Goal: Task Accomplishment & Management: Manage account settings

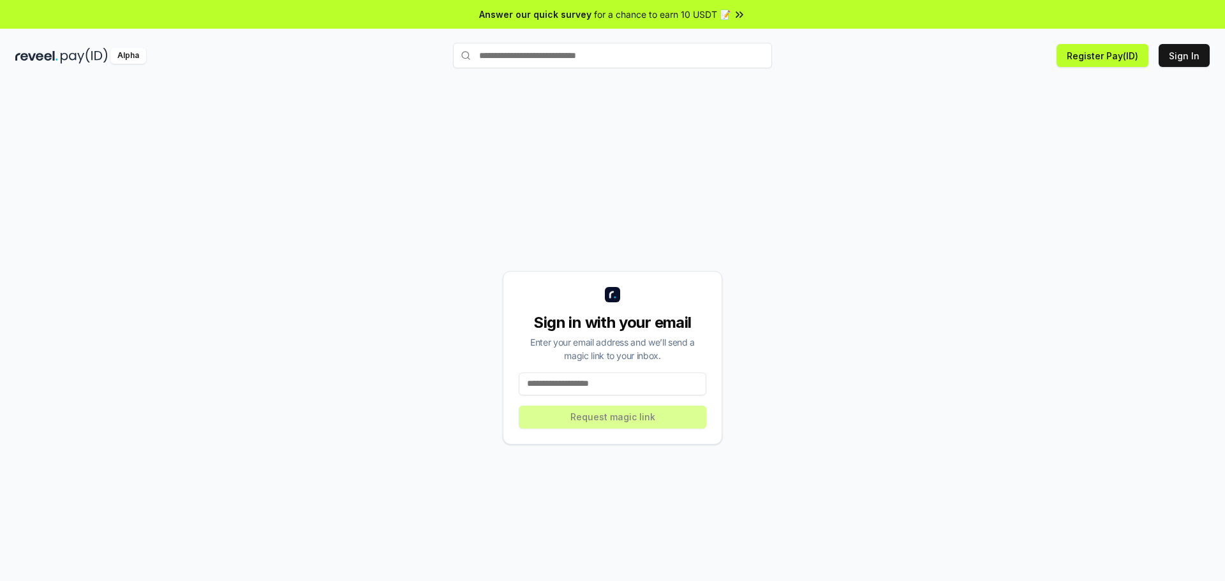
click at [581, 381] on input at bounding box center [613, 384] width 188 height 23
click at [629, 382] on input "**********" at bounding box center [613, 384] width 188 height 23
type input "**********"
click at [664, 419] on button "Request magic link" at bounding box center [613, 417] width 188 height 23
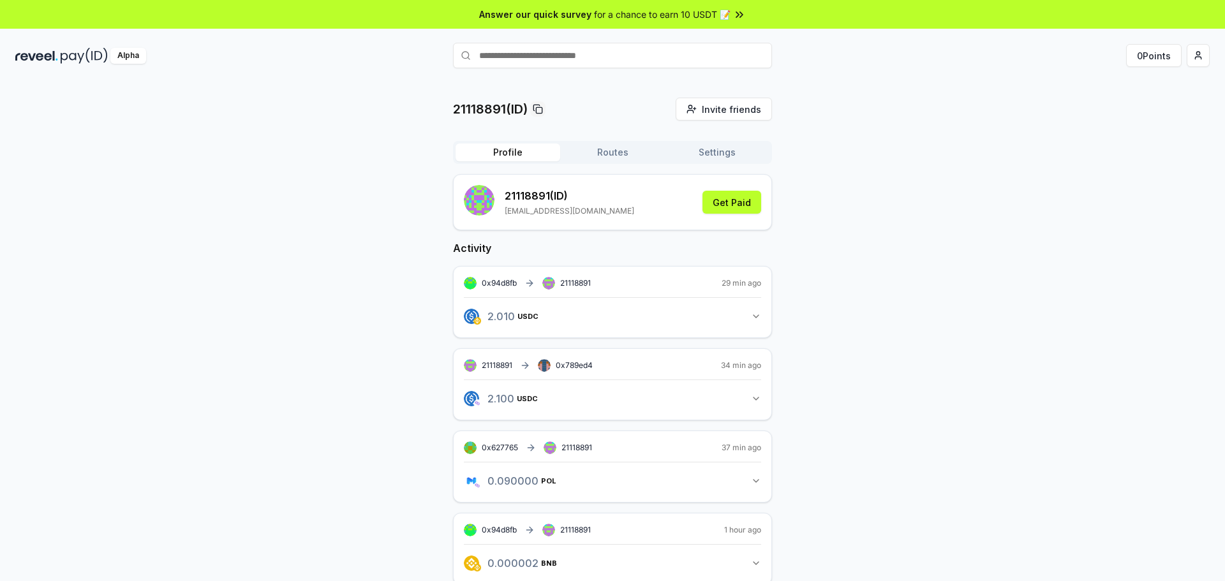
click at [989, 151] on div "21118891(ID) Invite friends Invite Profile Routes Settings 21118891 (ID) [EMAIL…" at bounding box center [612, 393] width 1195 height 590
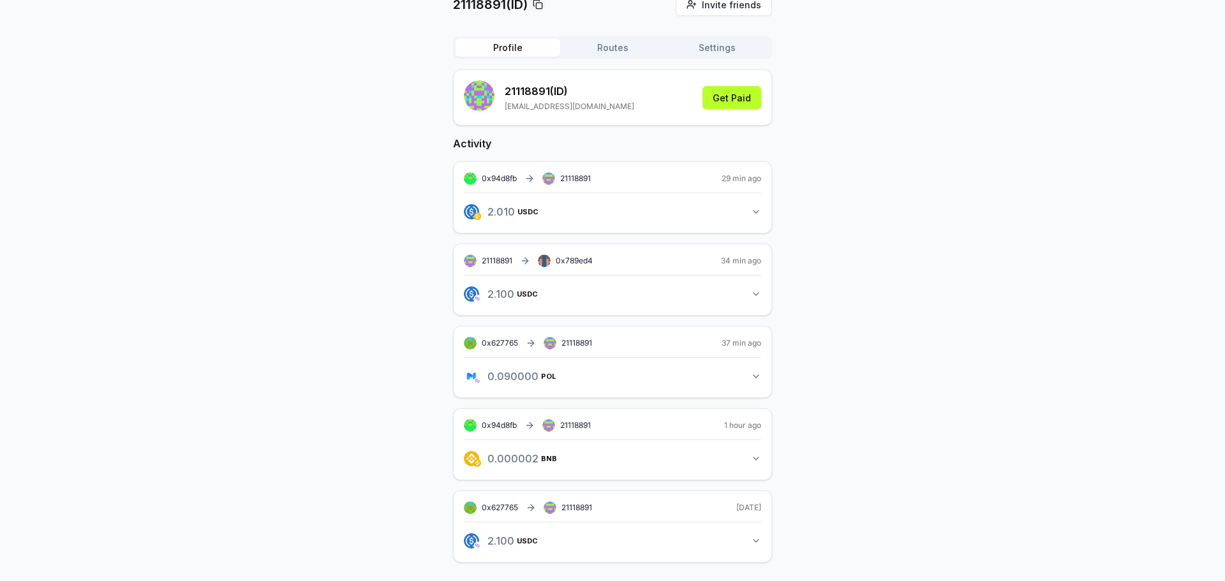
scroll to position [107, 0]
click at [754, 454] on icon "button" at bounding box center [756, 457] width 10 height 10
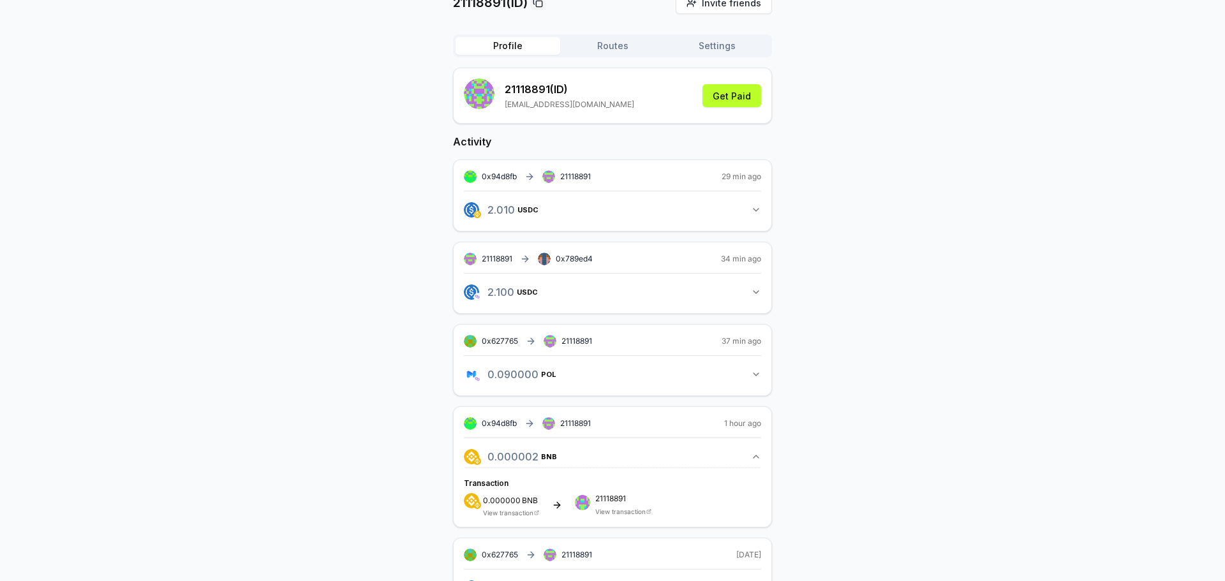
drag, startPoint x: 756, startPoint y: 456, endPoint x: 792, endPoint y: 465, distance: 37.5
click at [757, 456] on icon "button" at bounding box center [756, 457] width 10 height 10
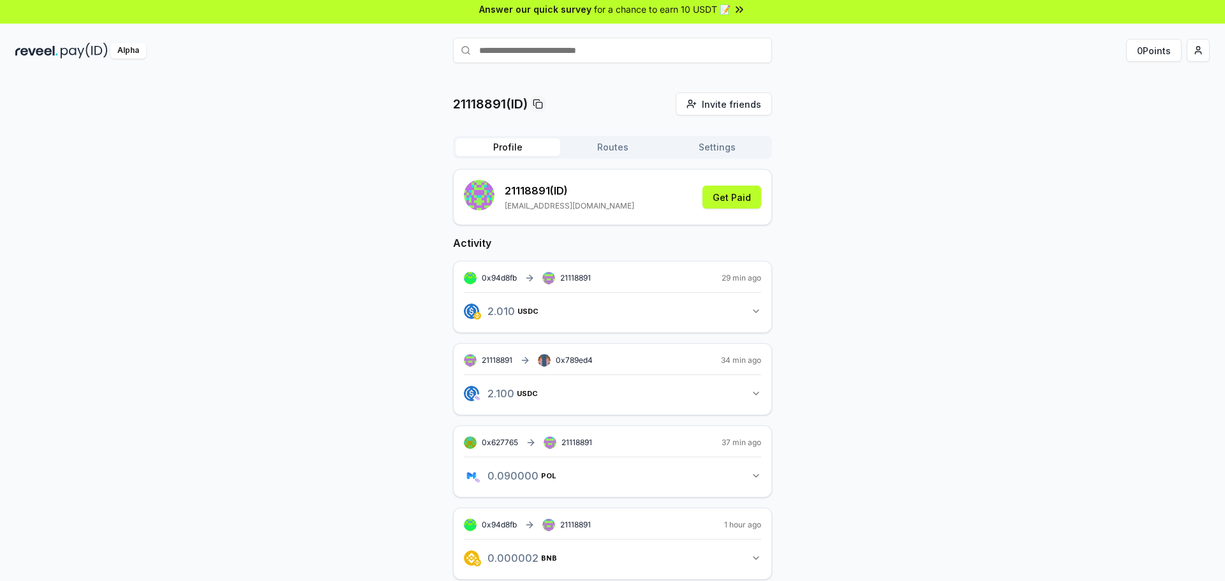
scroll to position [0, 0]
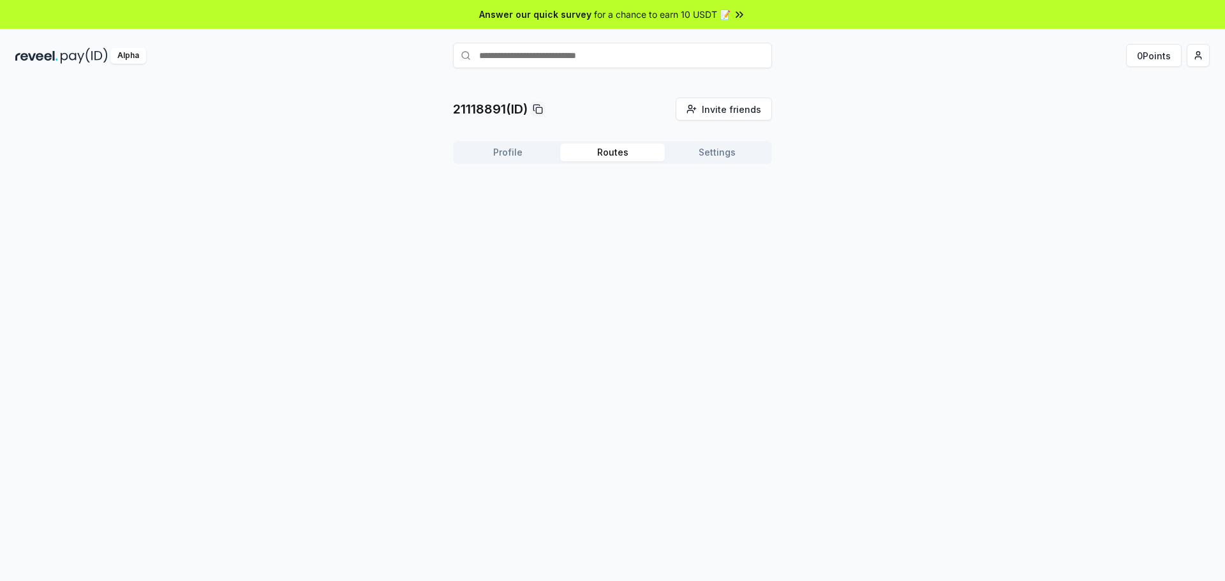
drag, startPoint x: 618, startPoint y: 149, endPoint x: 639, endPoint y: 146, distance: 21.3
click at [618, 149] on button "Routes" at bounding box center [612, 153] width 105 height 18
click at [719, 154] on button "Settings" at bounding box center [717, 153] width 105 height 18
click at [685, 216] on span "0xa60baECb9D3035d3e96A2CEA6AA043d2eF1cE712" at bounding box center [593, 217] width 207 height 13
click at [685, 215] on span "0xa60baECb9D3035d3e96A2CEA6AA043d2eF1cE712" at bounding box center [593, 217] width 207 height 13
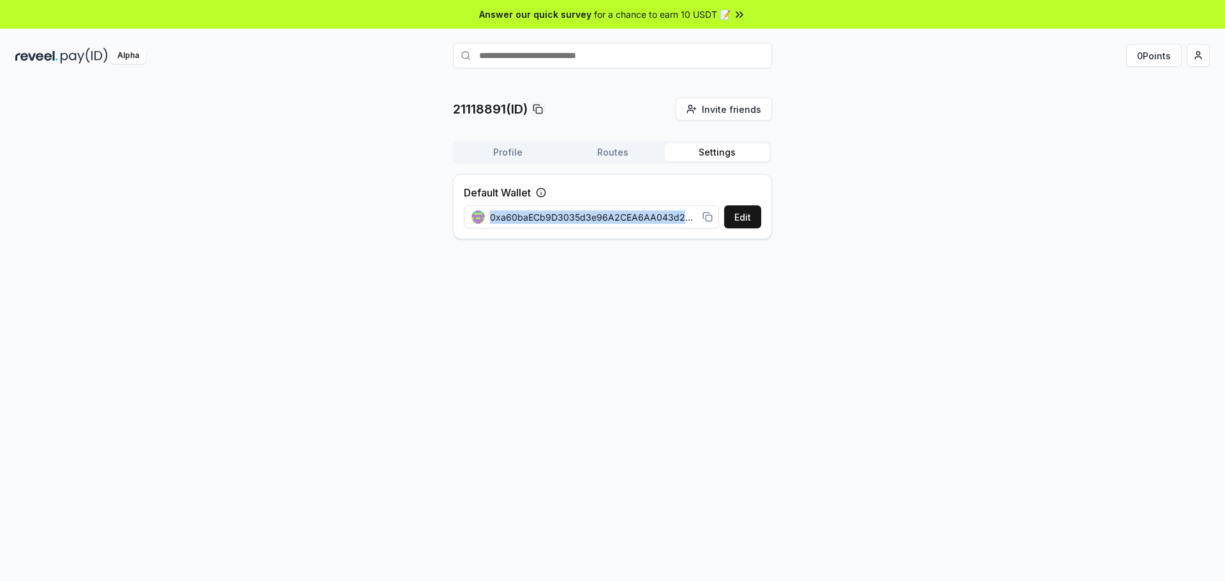
click at [685, 215] on span "0xa60baECb9D3035d3e96A2CEA6AA043d2eF1cE712" at bounding box center [593, 217] width 207 height 13
click at [689, 217] on span "0xa60baECb9D3035d3e96A2CEA6AA043d2eF1cE712" at bounding box center [593, 217] width 207 height 13
click at [610, 149] on button "Routes" at bounding box center [612, 153] width 105 height 18
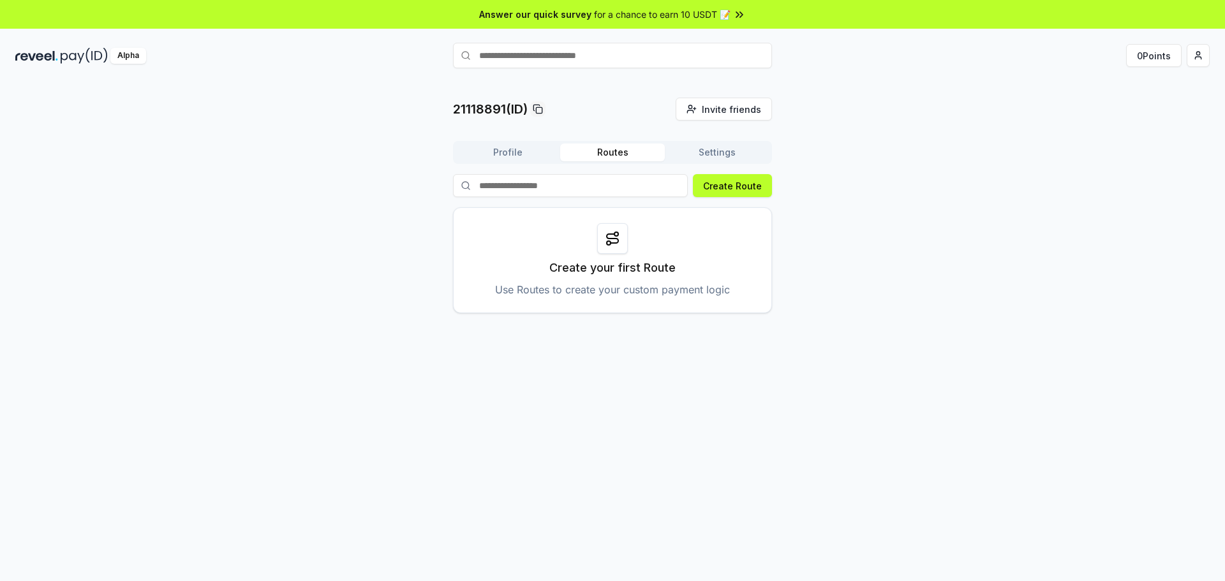
click at [508, 142] on div "Profile Routes Settings" at bounding box center [612, 152] width 319 height 23
click at [506, 147] on button "Profile" at bounding box center [508, 153] width 105 height 18
drag, startPoint x: 612, startPoint y: 149, endPoint x: 612, endPoint y: 139, distance: 10.2
click at [613, 149] on button "Routes" at bounding box center [612, 153] width 105 height 18
drag, startPoint x: 875, startPoint y: 0, endPoint x: 966, endPoint y: 115, distance: 146.3
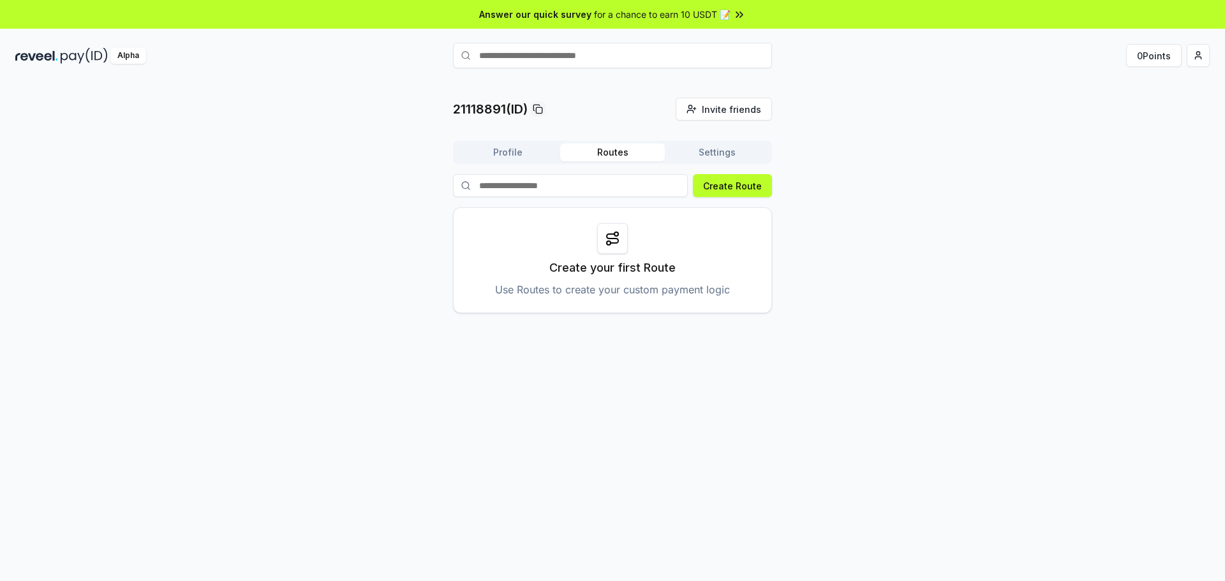
click at [966, 172] on div "21118891(ID) Invite friends Invite Profile Routes Settings Create Route Create …" at bounding box center [612, 206] width 1195 height 216
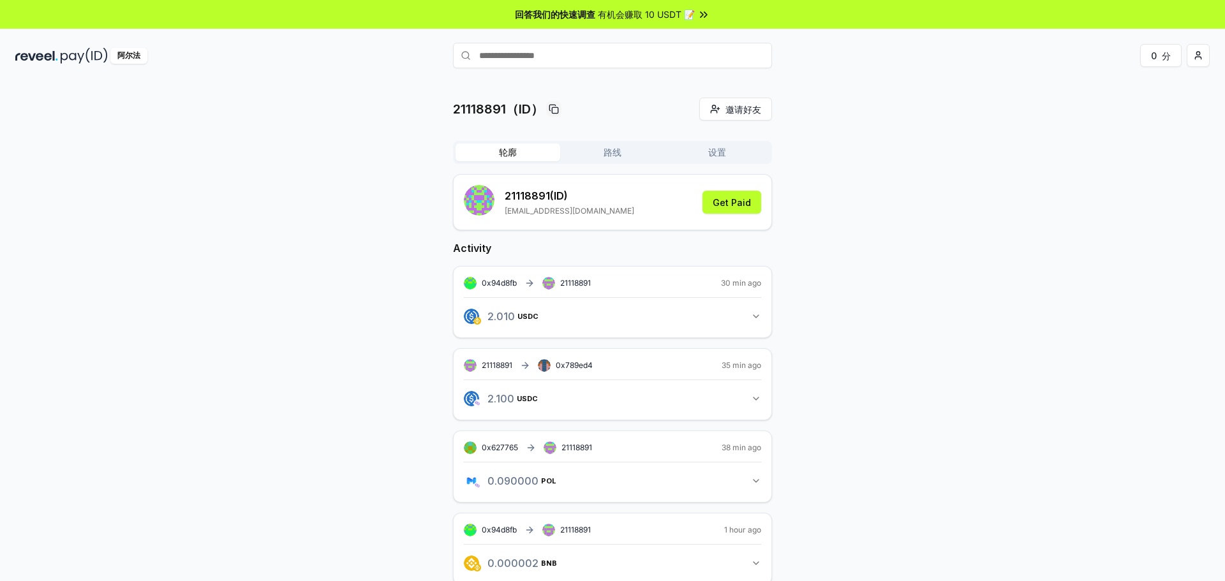
click at [504, 153] on font "轮廓" at bounding box center [508, 152] width 18 height 11
click at [520, 61] on input "text" at bounding box center [612, 56] width 319 height 26
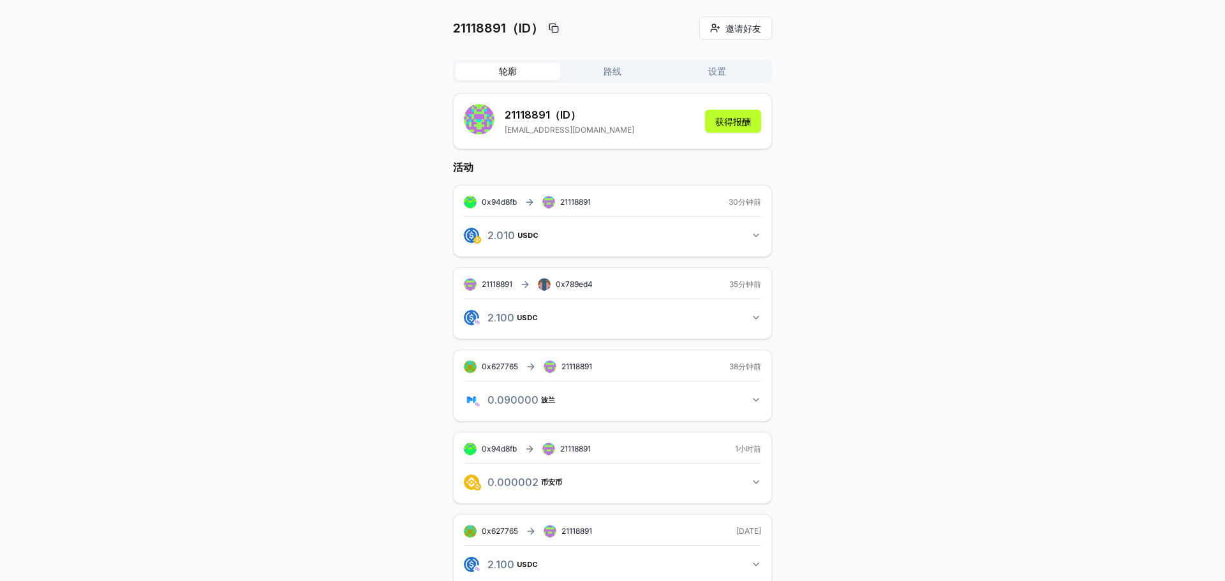
scroll to position [107, 0]
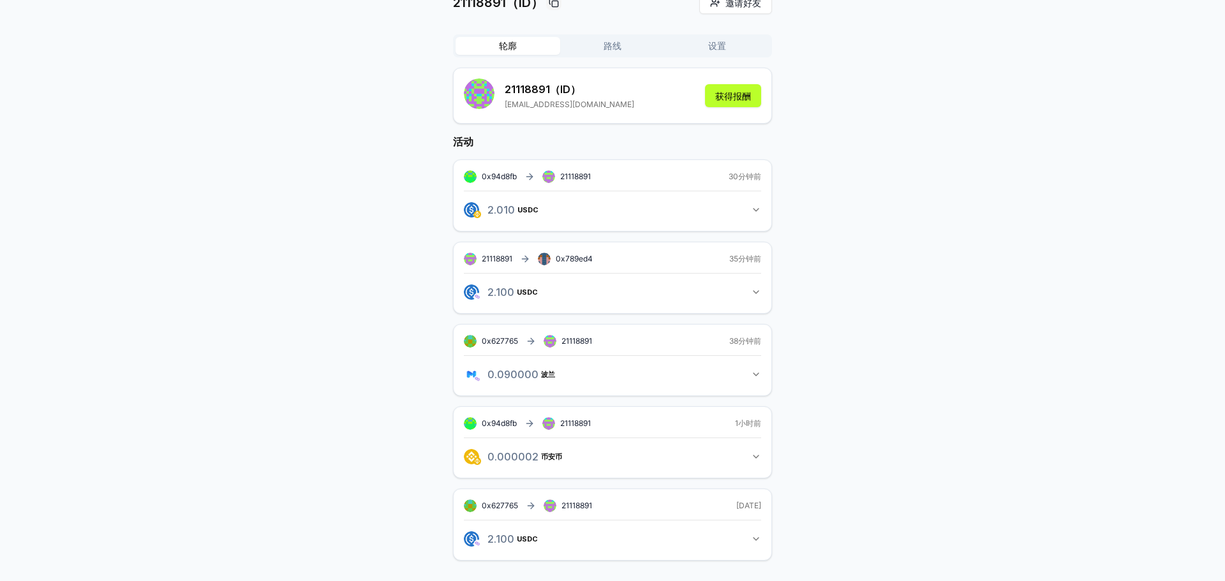
click at [702, 197] on div "2.010 USDC 2.01 USDC" at bounding box center [612, 206] width 297 height 30
click at [760, 205] on icon "button" at bounding box center [756, 210] width 10 height 10
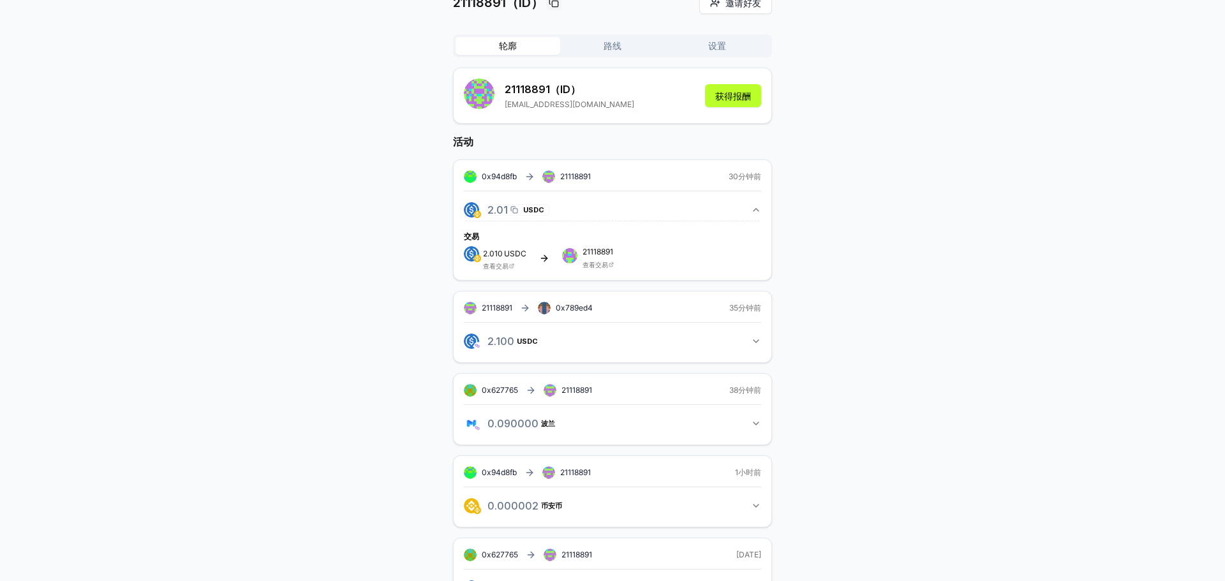
click at [492, 208] on font "2.01" at bounding box center [498, 210] width 20 height 13
click at [518, 209] on icon "button" at bounding box center [515, 210] width 8 height 10
click at [505, 207] on font "2.01" at bounding box center [498, 210] width 20 height 13
click at [544, 94] on font "21118891" at bounding box center [527, 89] width 45 height 13
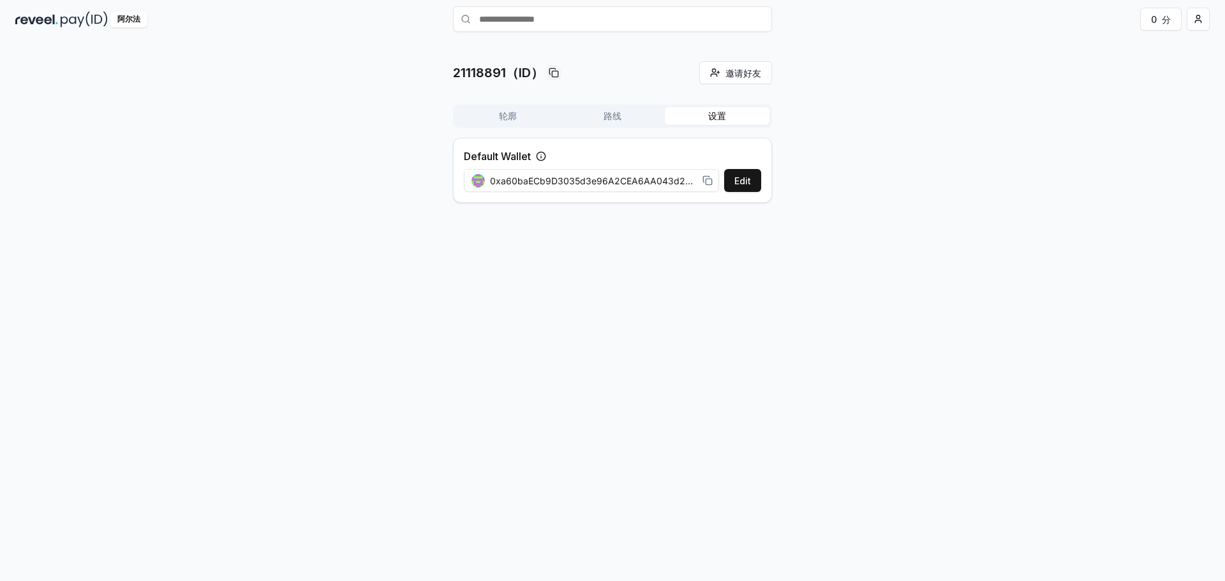
scroll to position [36, 0]
click at [720, 47] on div "21118891（ID） 邀请好友 邀请 轮廓 路线 设置 Default Wallet Edit 0xa60baECb9D3035d3e96A2CEA6AA…" at bounding box center [612, 309] width 1225 height 546
drag, startPoint x: 509, startPoint y: 115, endPoint x: 512, endPoint y: 108, distance: 6.9
click at [510, 114] on font "轮廓" at bounding box center [508, 115] width 18 height 11
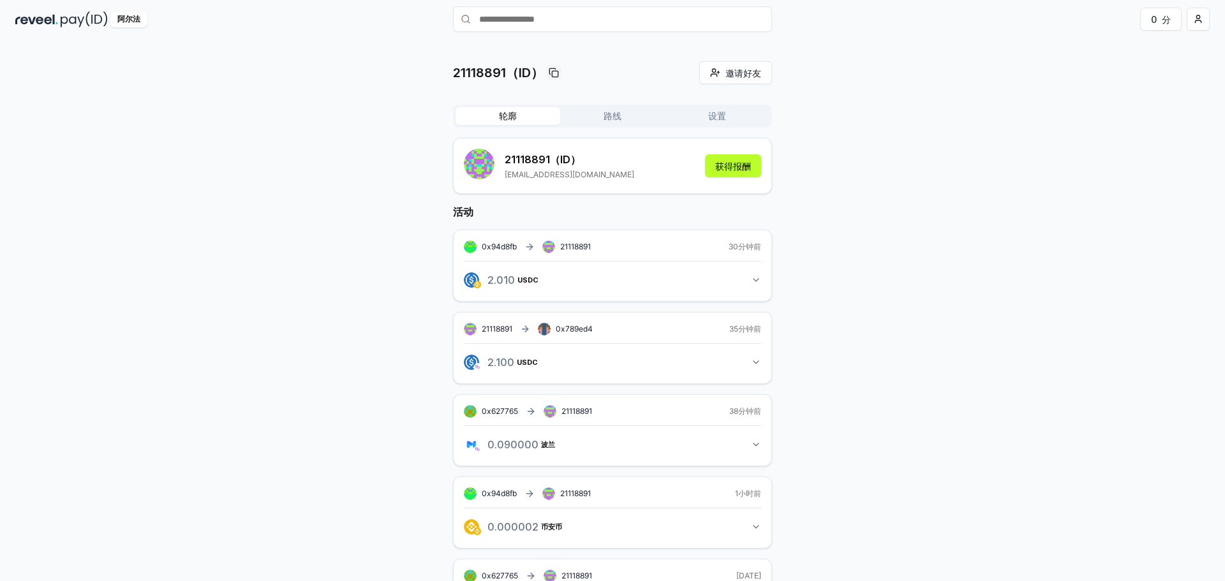
click at [560, 20] on input "text" at bounding box center [612, 19] width 319 height 26
click at [544, 19] on input "text" at bounding box center [612, 19] width 319 height 26
type input "*"
click at [534, 16] on input "text" at bounding box center [612, 19] width 319 height 26
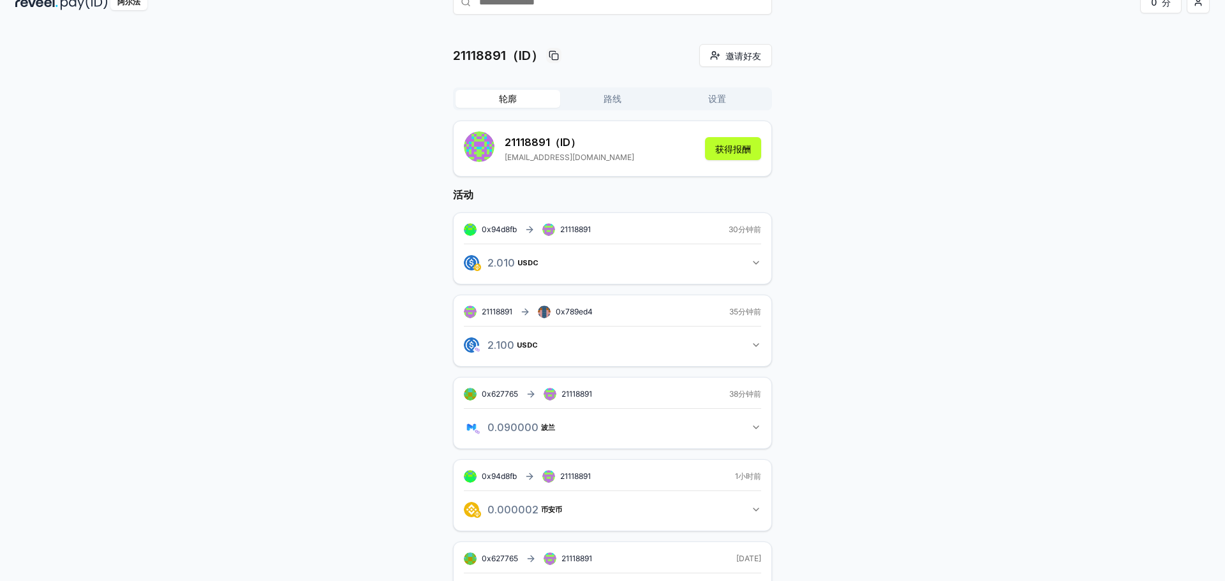
scroll to position [0, 0]
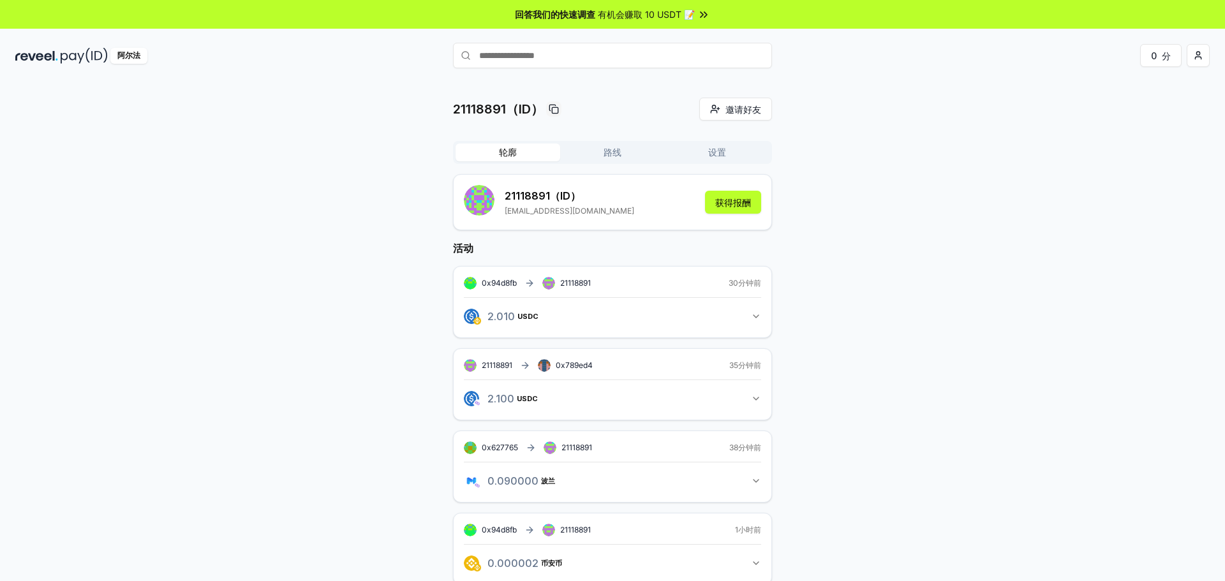
click at [708, 15] on icon at bounding box center [703, 14] width 13 height 13
click at [732, 202] on font "获得报酬" at bounding box center [733, 202] width 36 height 11
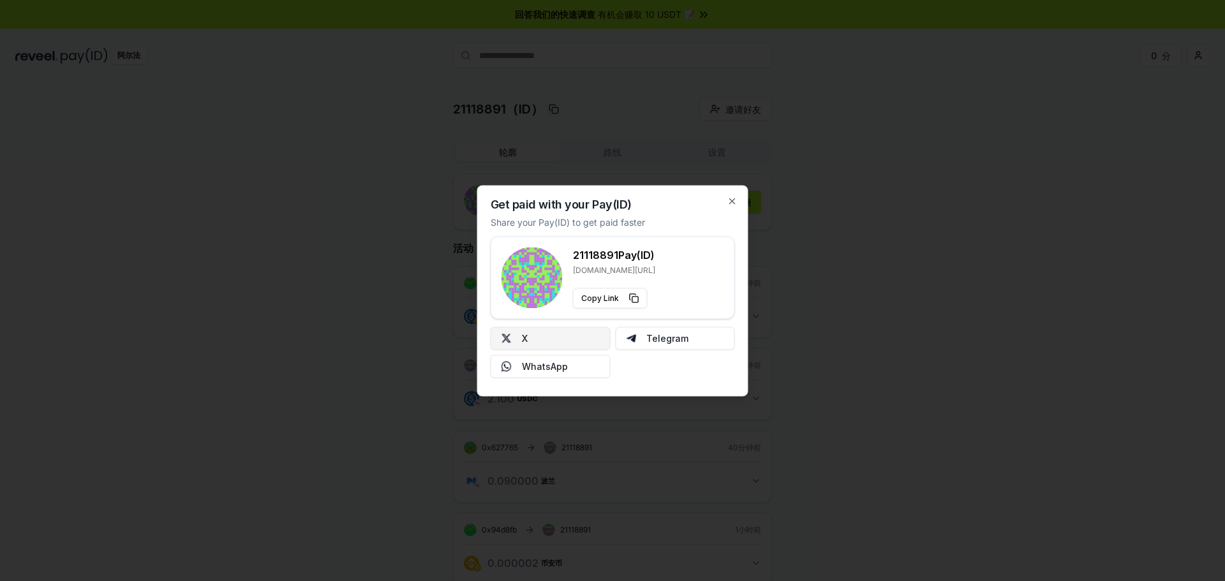
drag, startPoint x: 573, startPoint y: 341, endPoint x: 576, endPoint y: 347, distance: 7.1
click at [576, 347] on button "X" at bounding box center [551, 338] width 120 height 23
click at [731, 200] on icon "button" at bounding box center [732, 201] width 10 height 10
